Goal: Task Accomplishment & Management: Use online tool/utility

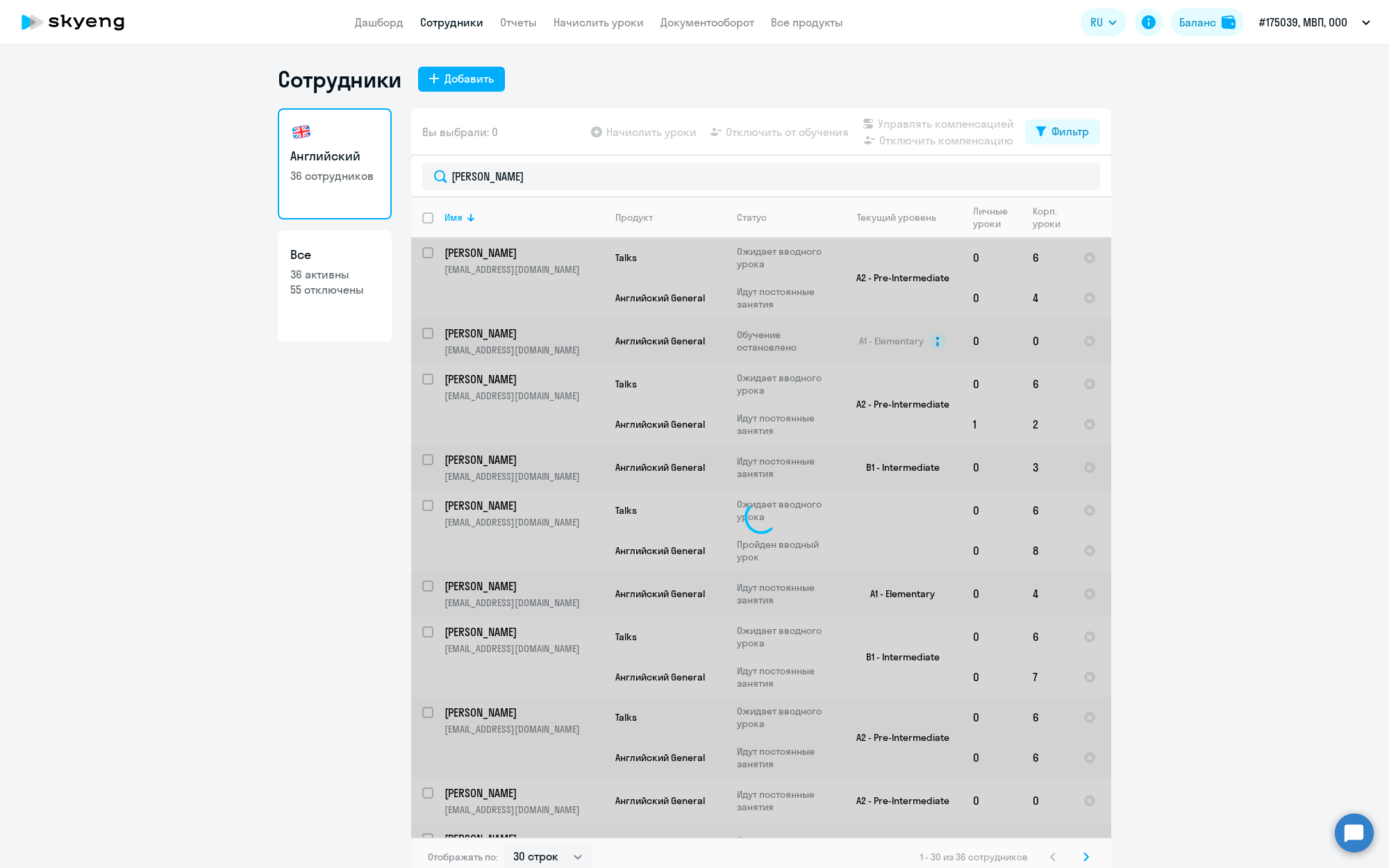
select select "30"
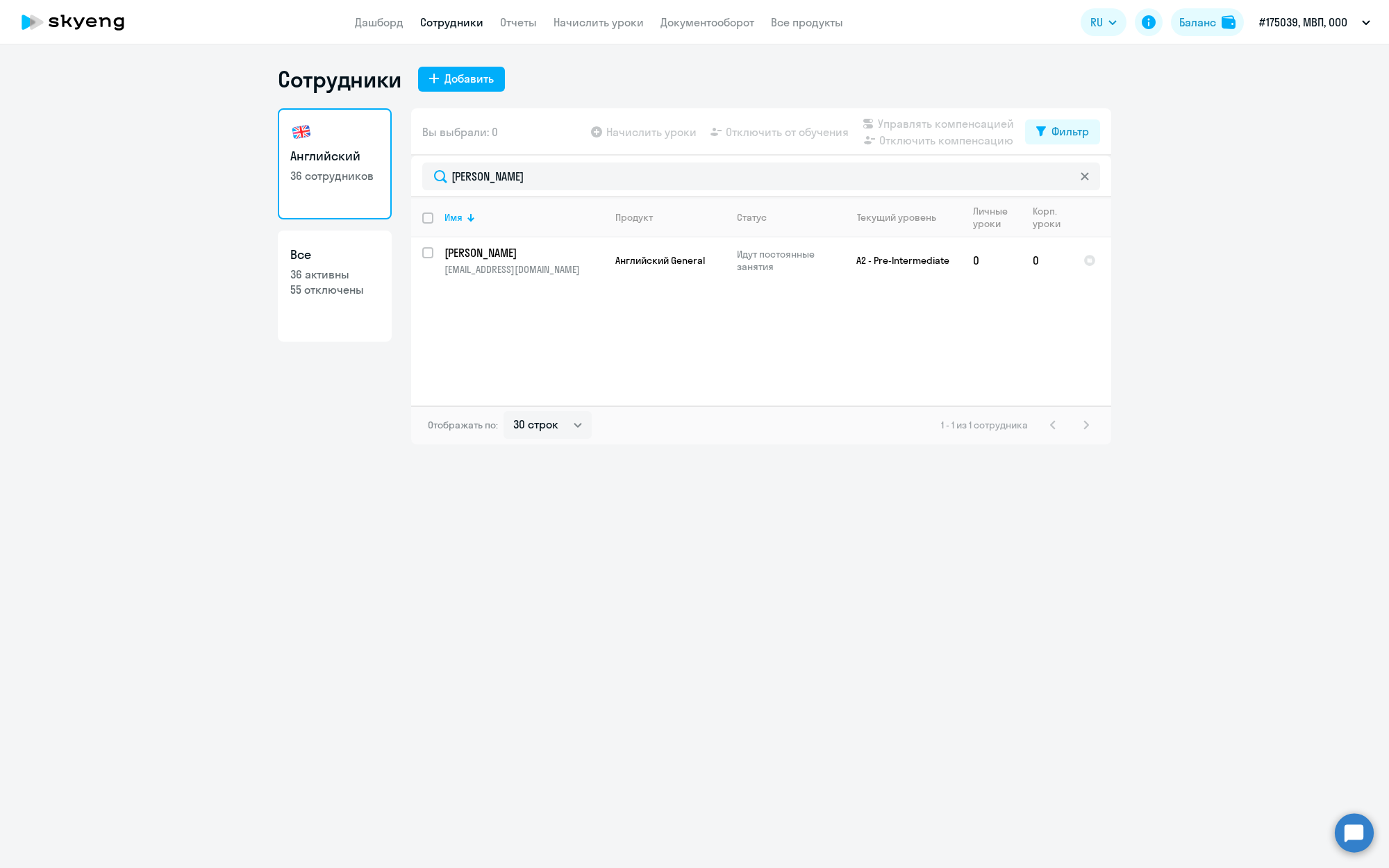
type input "[PERSON_NAME]"
drag, startPoint x: 0, startPoint y: 0, endPoint x: 431, endPoint y: 261, distance: 503.9
click at [431, 261] on input "select row 39089858" at bounding box center [436, 261] width 28 height 28
checkbox input "true"
checkbox input "false"
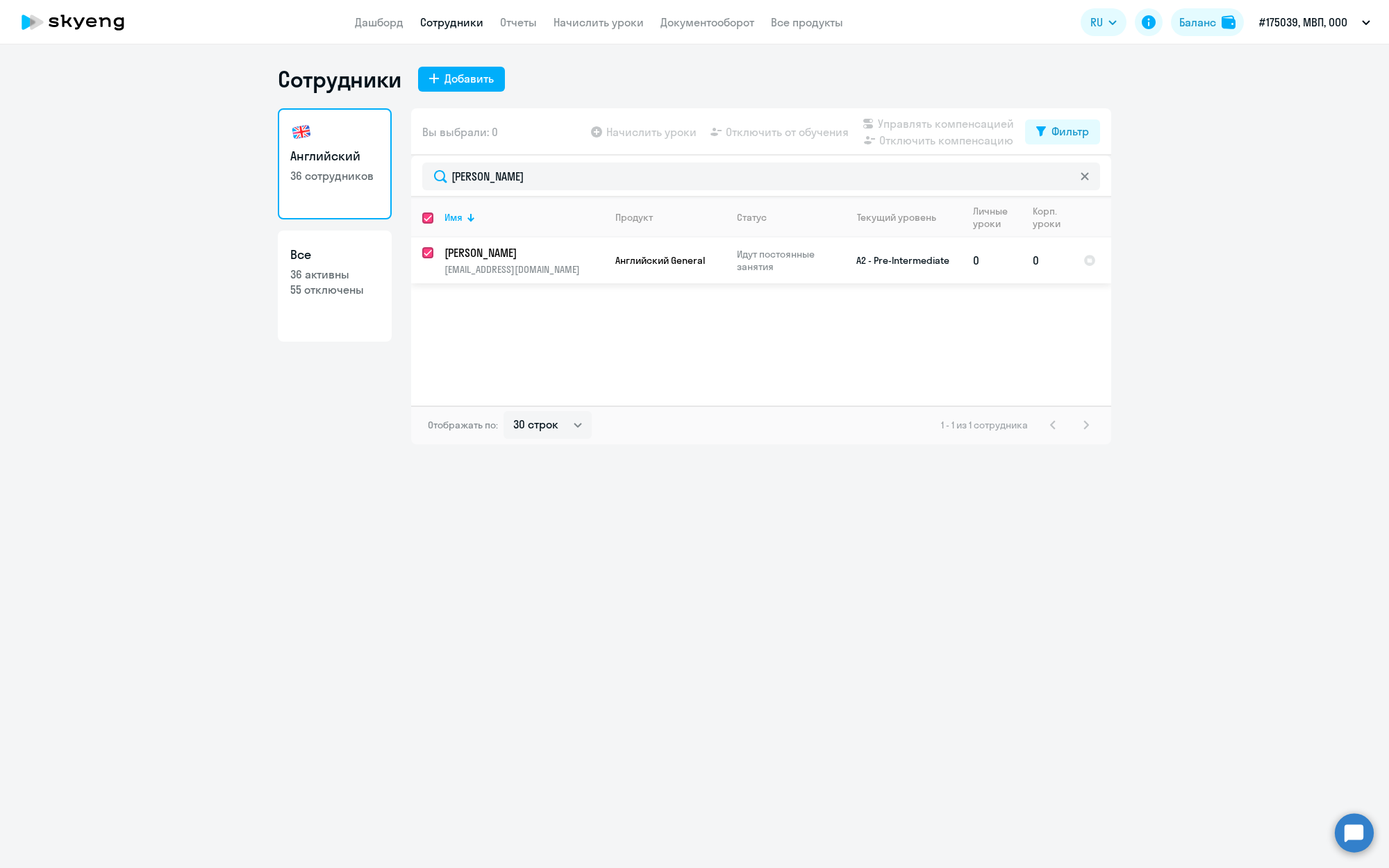
checkbox input "false"
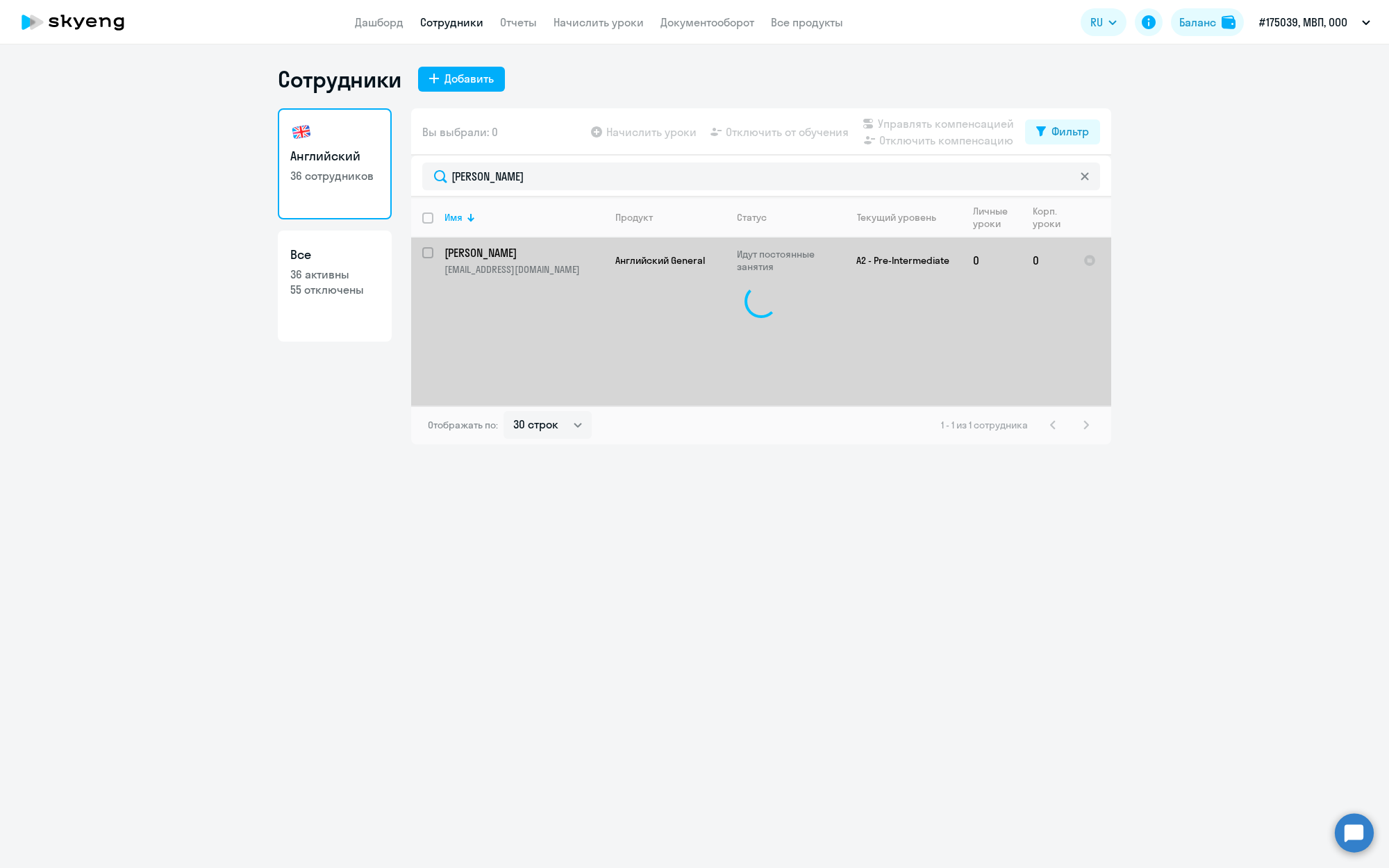
click at [460, 20] on link "Сотрудники" at bounding box center [452, 22] width 63 height 14
click at [573, 20] on link "Начислить уроки" at bounding box center [599, 22] width 90 height 14
click at [573, 20] on link "Начислить уроки" at bounding box center [599, 22] width 90 height 14
click at [602, 25] on link "Начислить уроки" at bounding box center [599, 22] width 90 height 14
click at [608, 25] on link "Начислить уроки" at bounding box center [599, 22] width 90 height 14
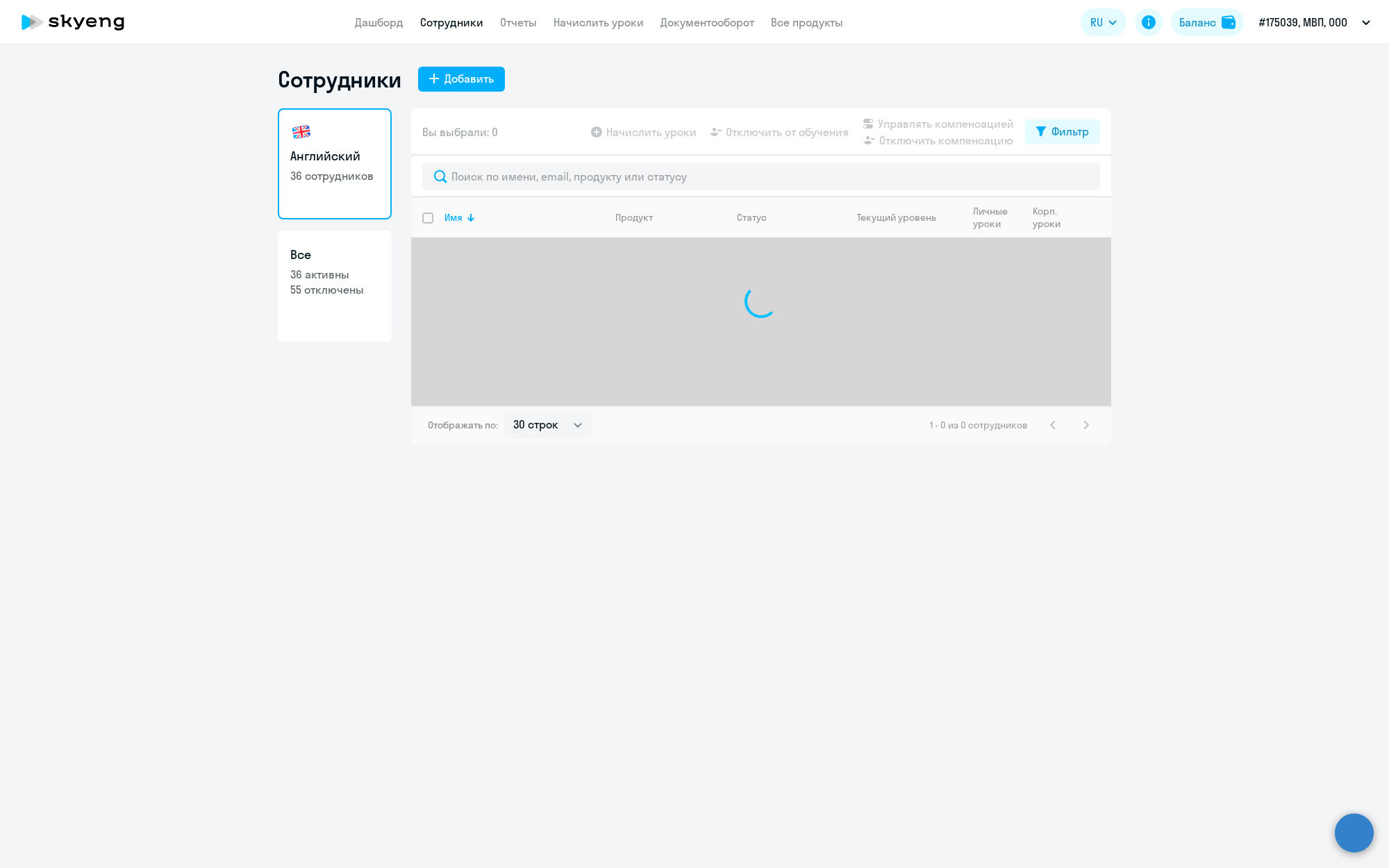
select select "30"
click at [588, 18] on link "Начислить уроки" at bounding box center [599, 22] width 90 height 14
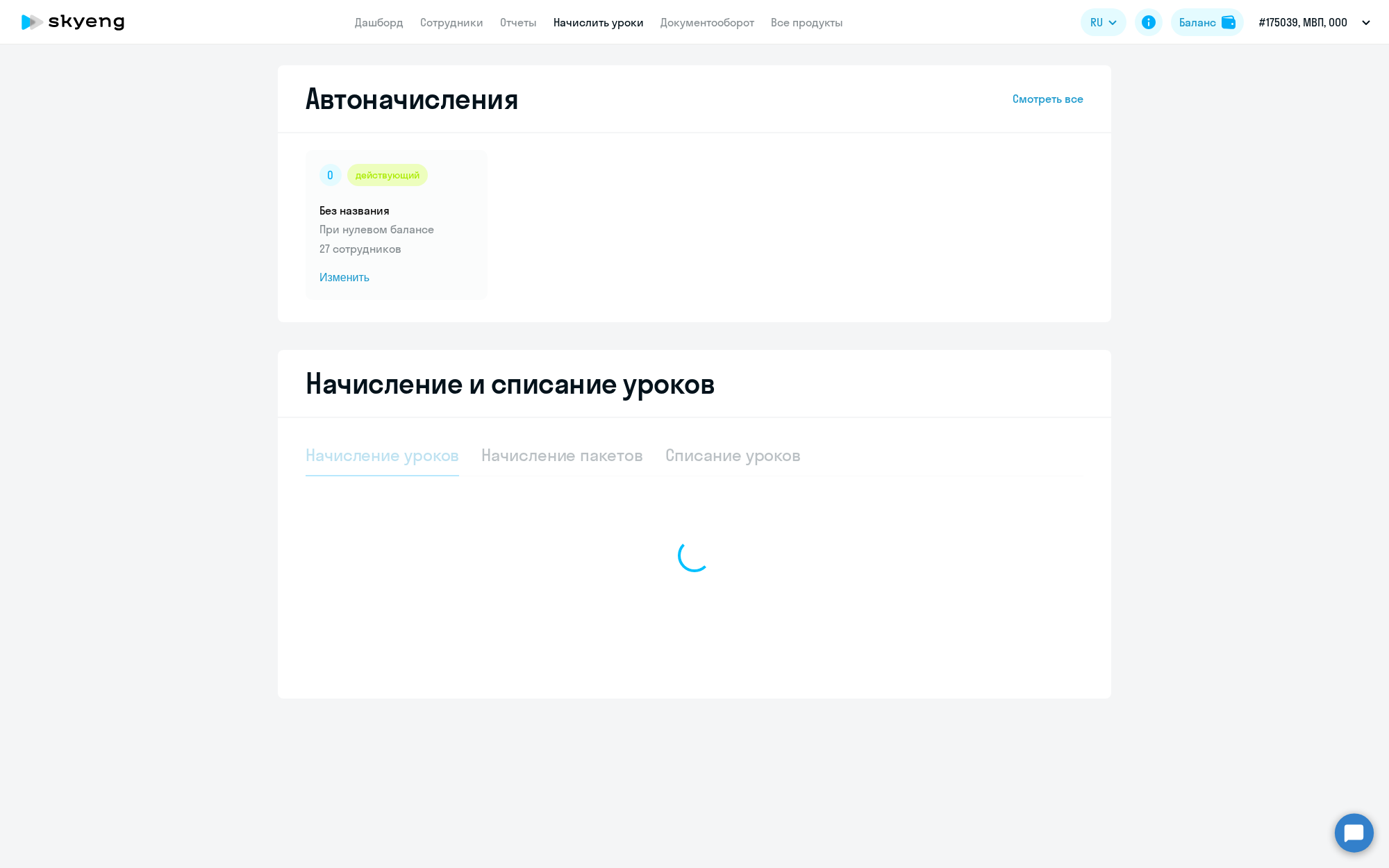
select select "10"
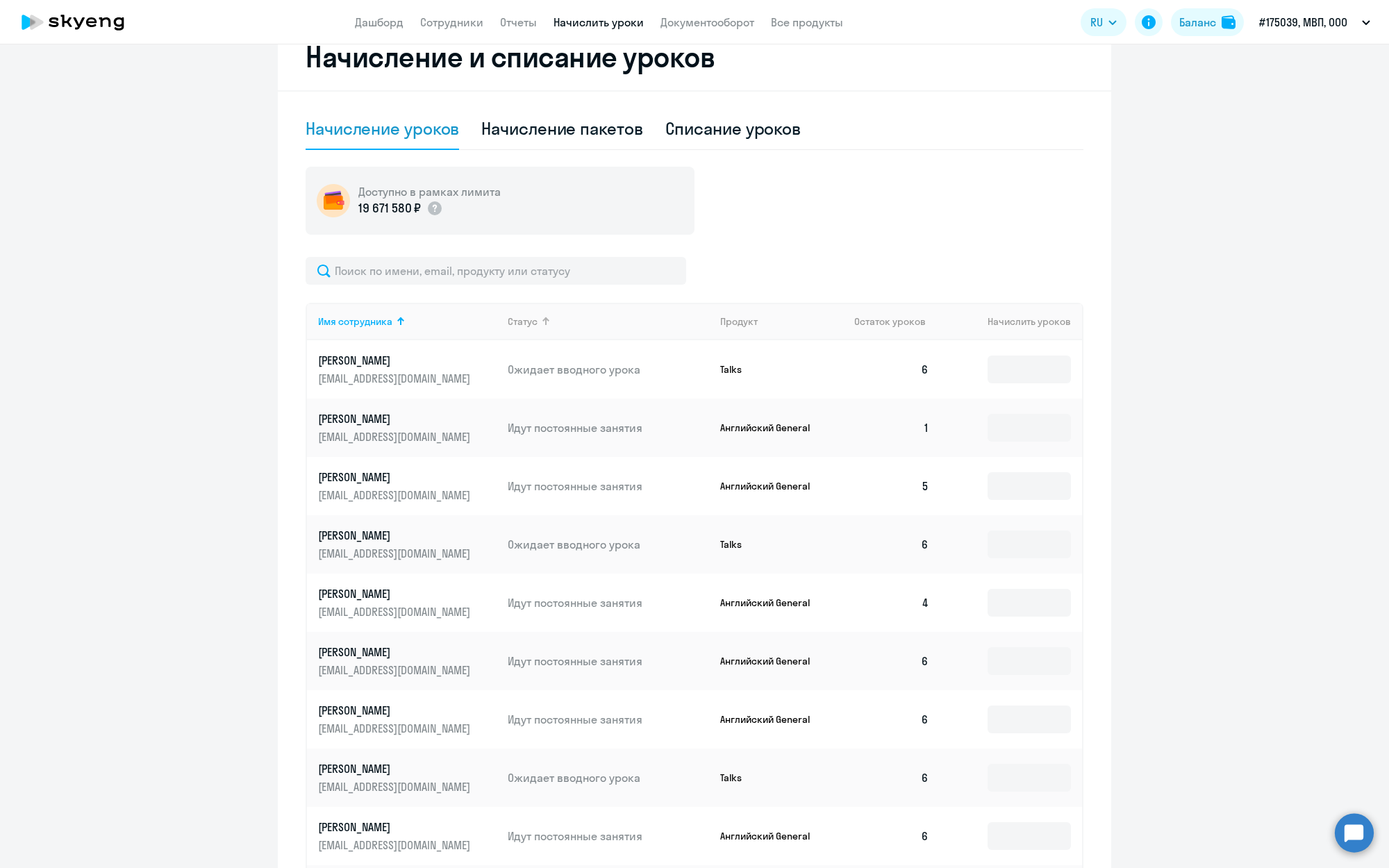
scroll to position [328, 0]
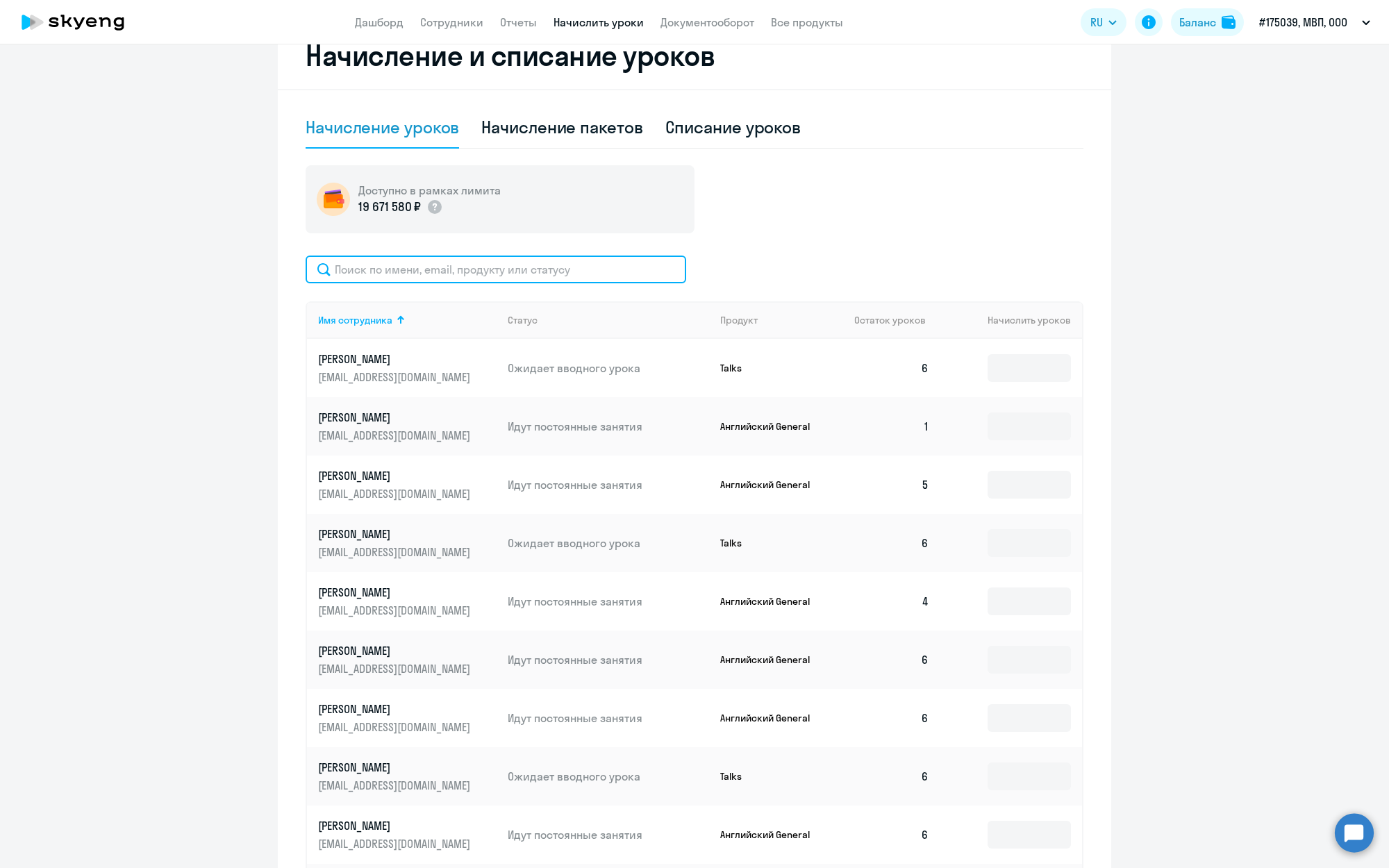
click at [476, 267] on input "text" at bounding box center [496, 269] width 381 height 28
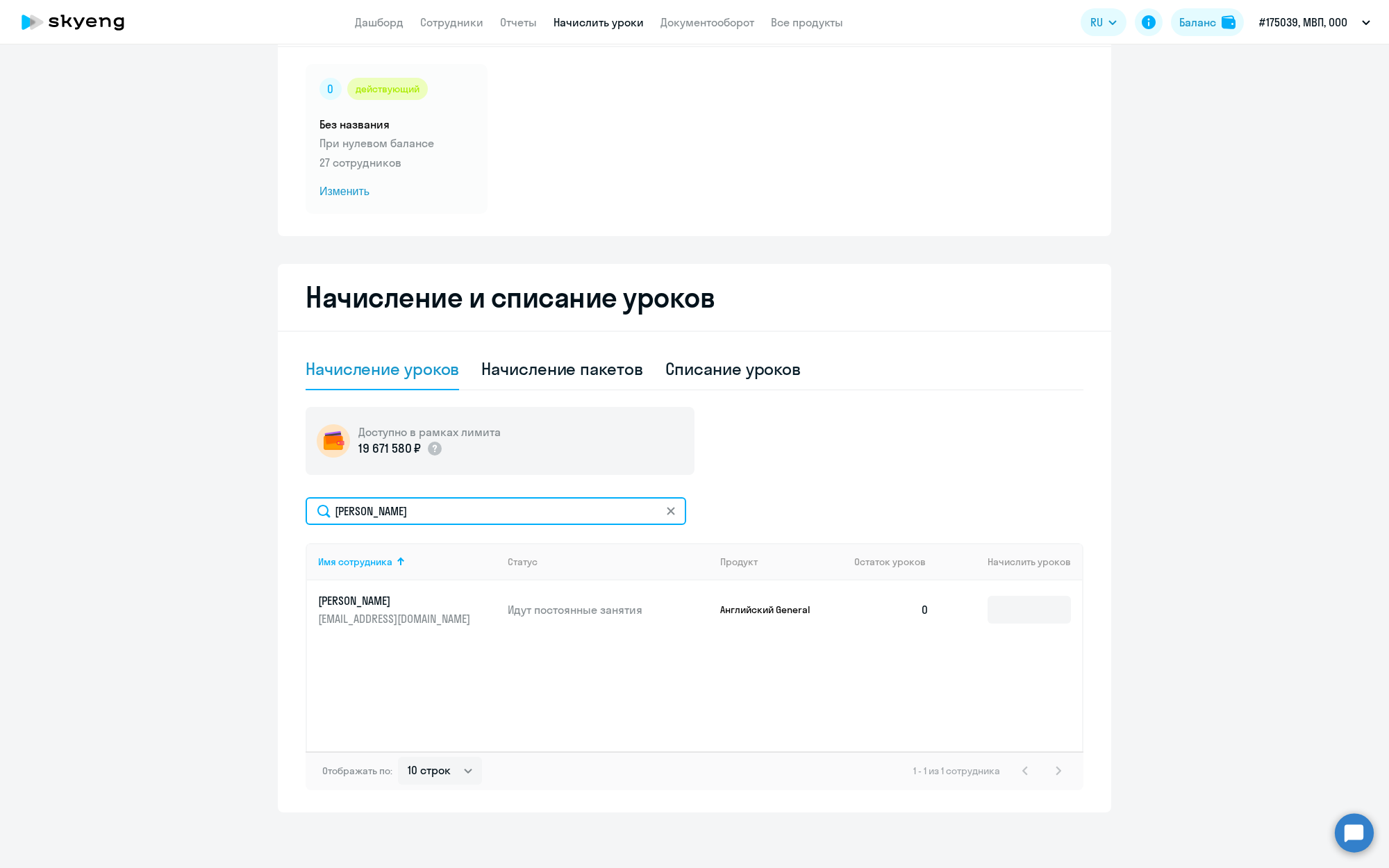
scroll to position [86, 0]
type input "[PERSON_NAME]"
drag, startPoint x: 476, startPoint y: 267, endPoint x: 1012, endPoint y: 601, distance: 631.5
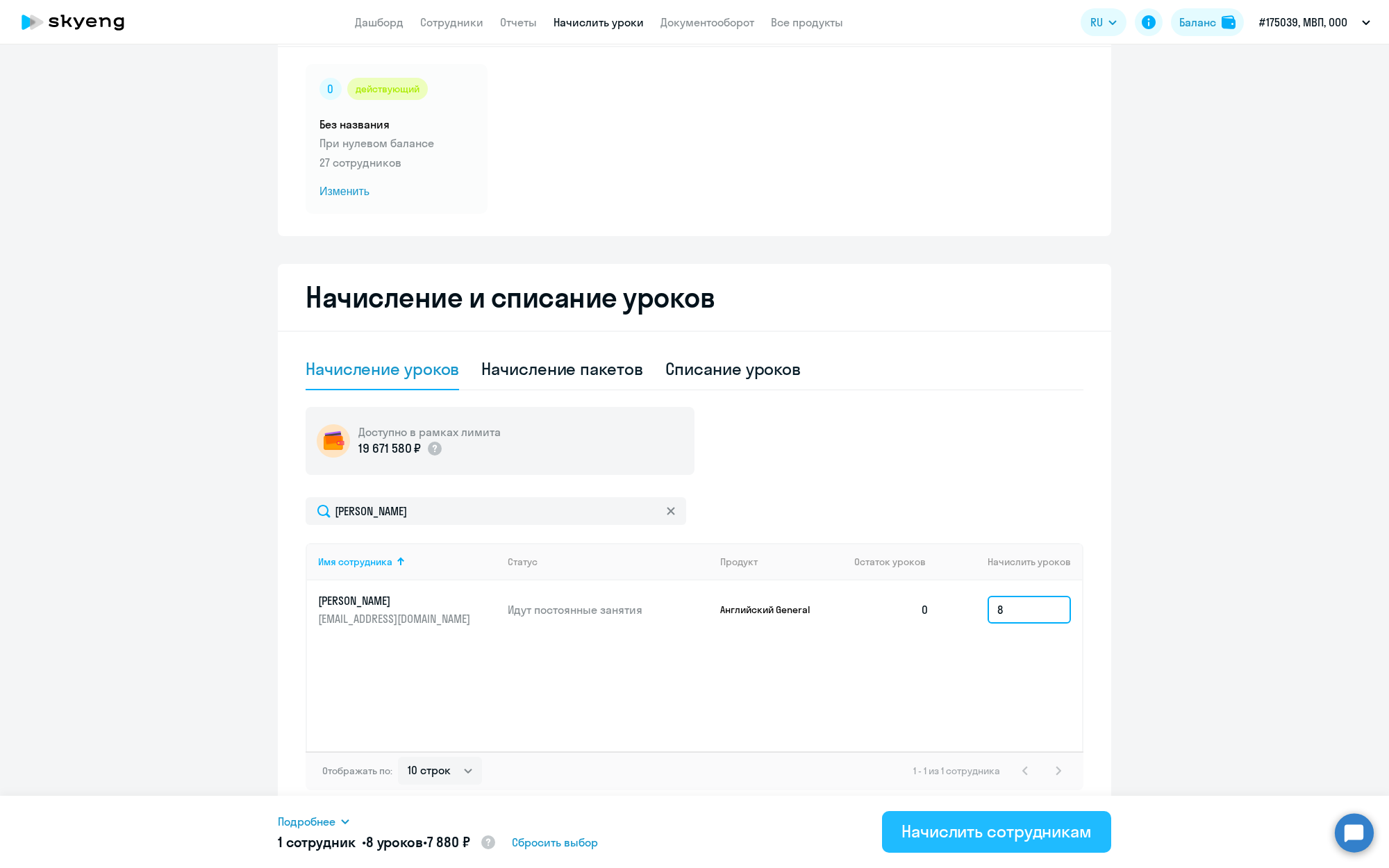
type input "8"
click at [983, 852] on button "Начислить сотрудникам" at bounding box center [996, 831] width 229 height 42
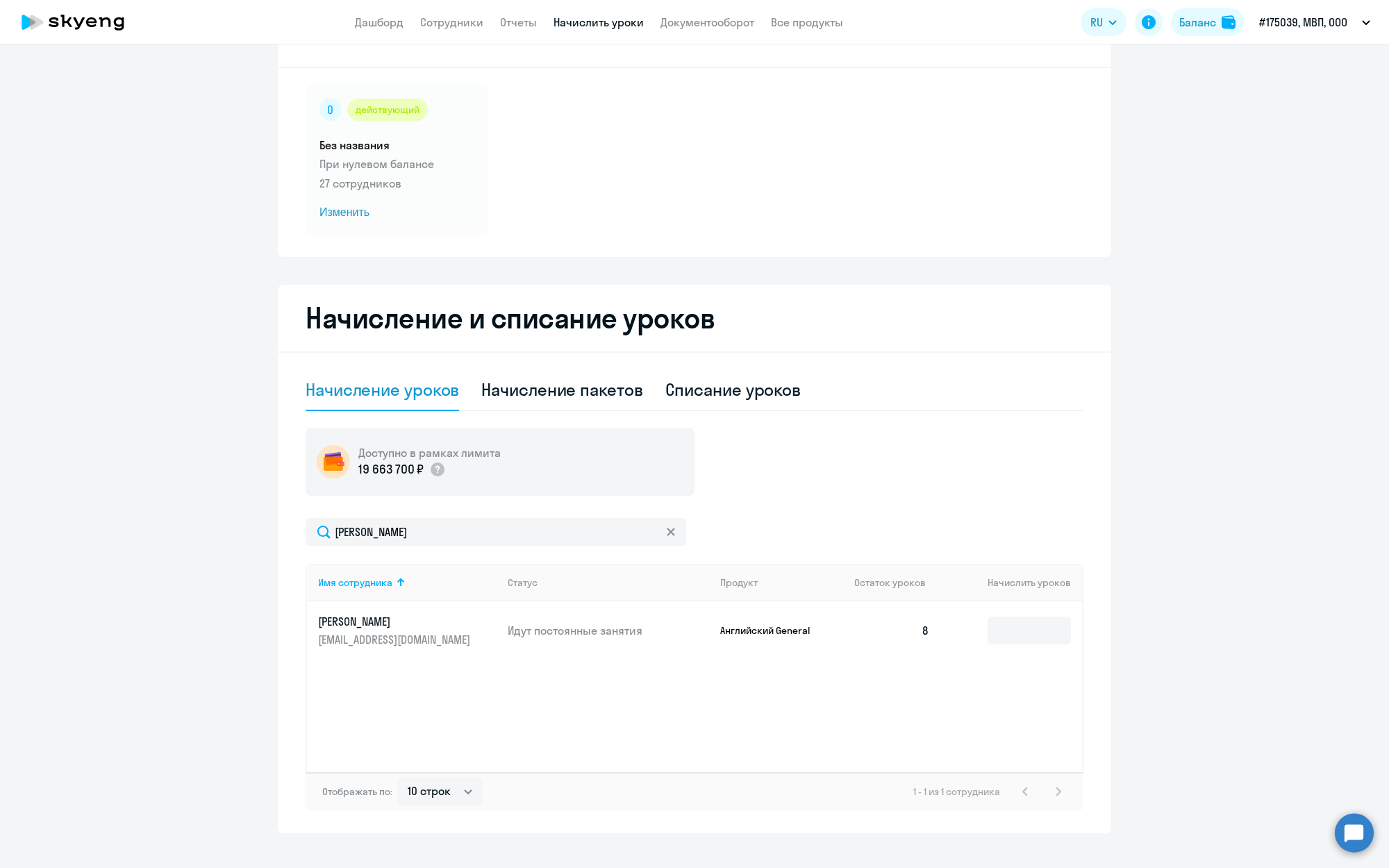
scroll to position [67, 0]
